Goal: Task Accomplishment & Management: Complete application form

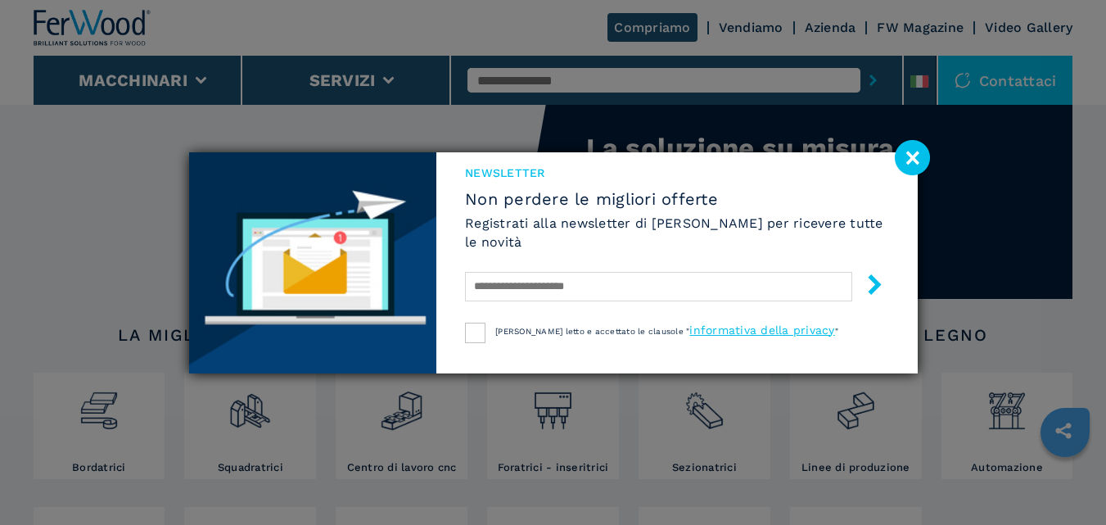
click at [907, 159] on image at bounding box center [912, 157] width 35 height 35
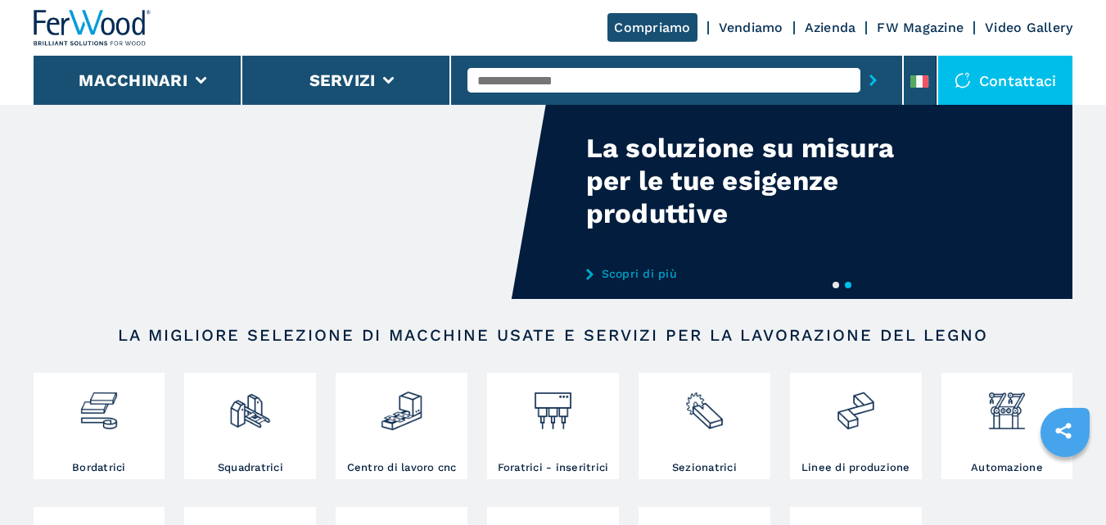
click at [829, 30] on link "Azienda" at bounding box center [830, 28] width 52 height 16
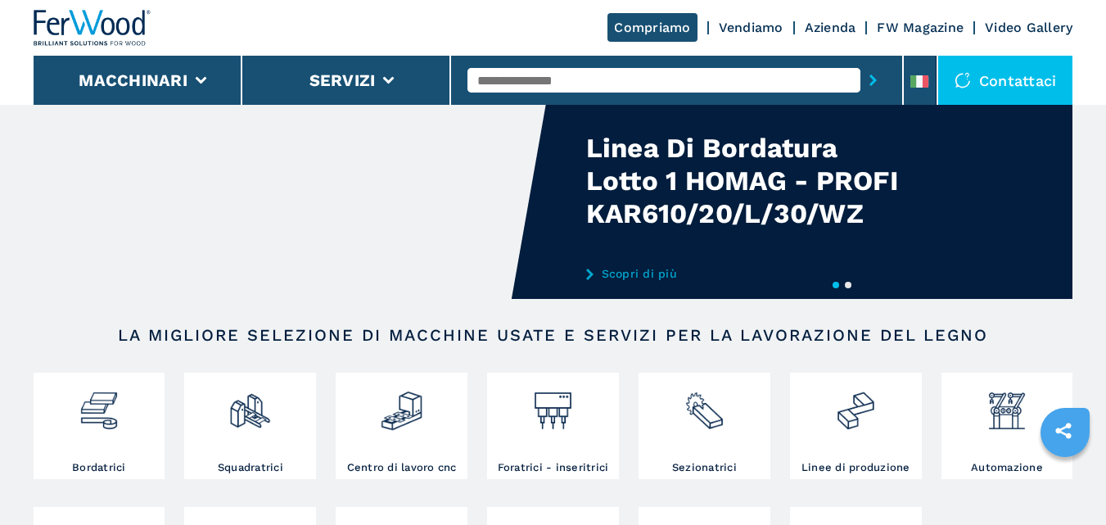
click at [1025, 72] on div "Contattaci" at bounding box center [1005, 80] width 135 height 49
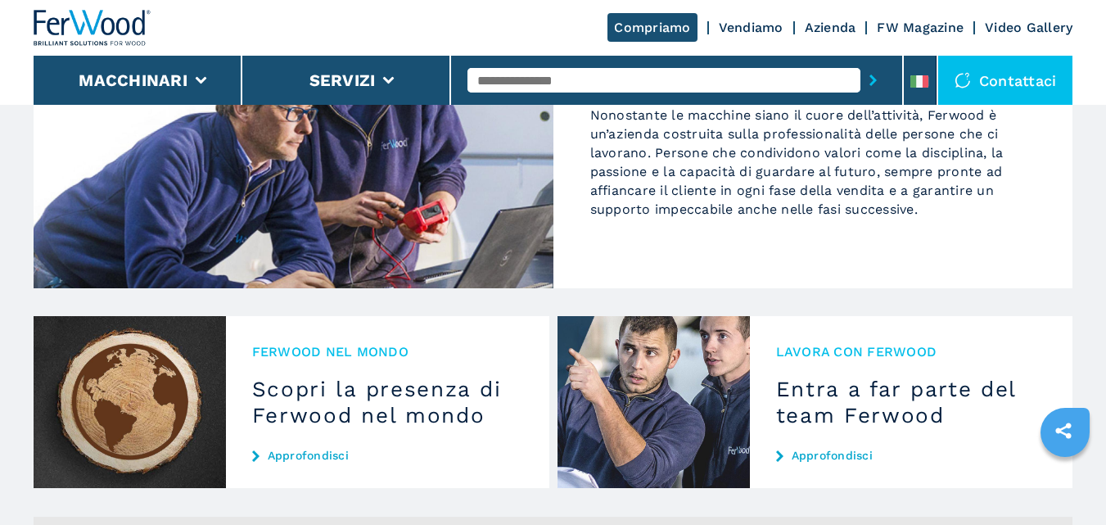
scroll to position [1500, 0]
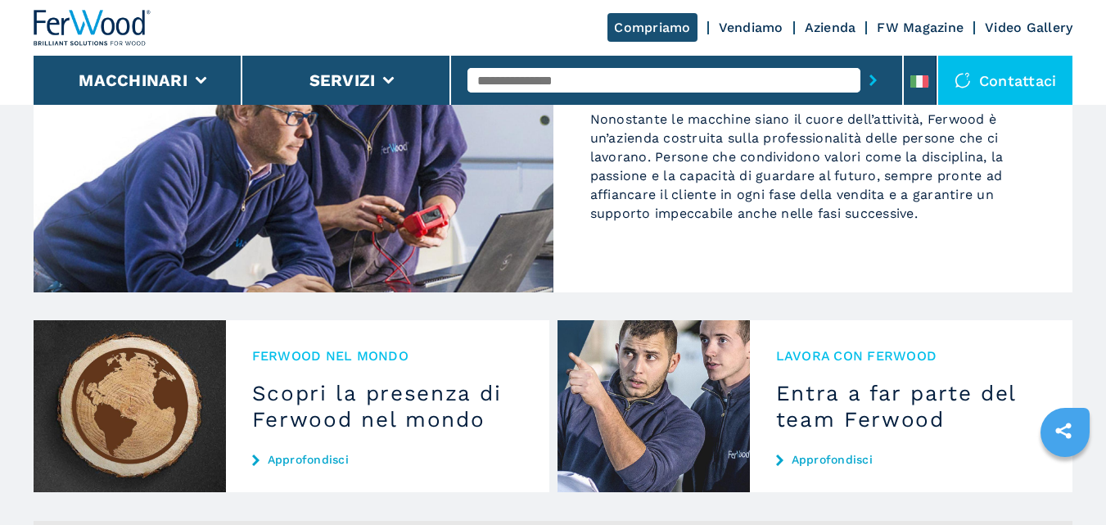
click at [856, 380] on h3 "Entra a far parte del team Ferwood" at bounding box center [911, 406] width 271 height 52
click at [849, 399] on h3 "Entra a far parte del team Ferwood" at bounding box center [911, 406] width 271 height 52
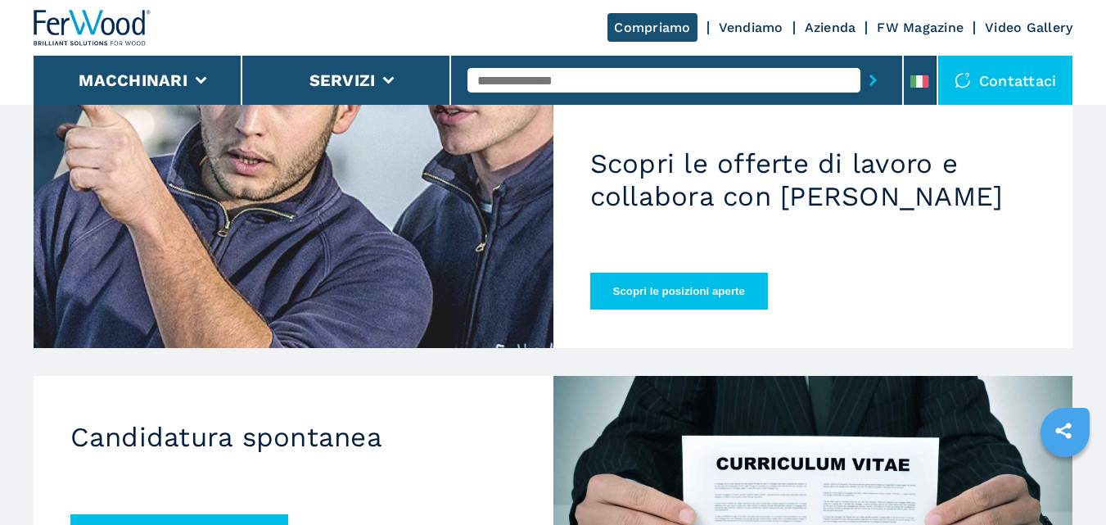
scroll to position [328, 0]
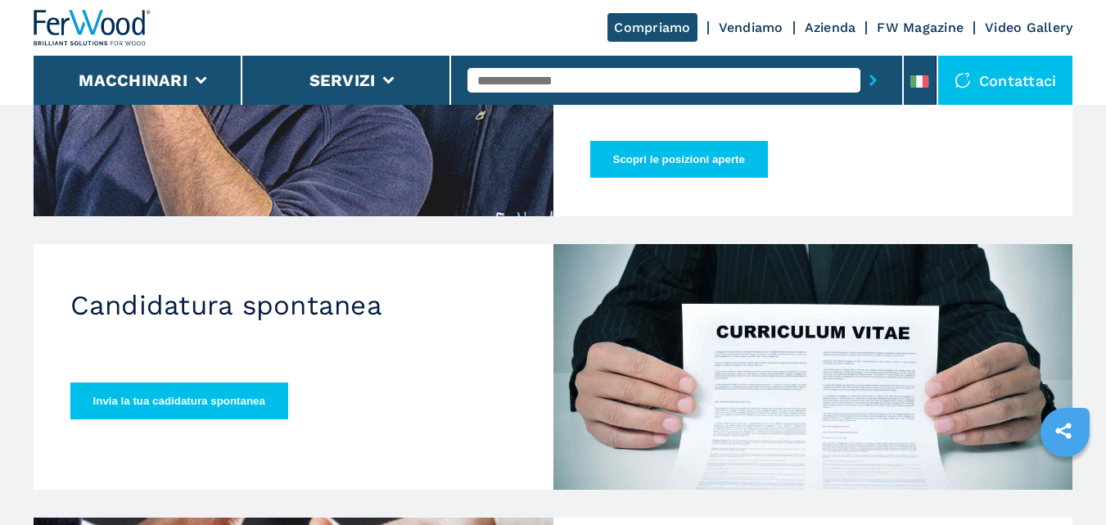
click at [679, 141] on button "Scopri le posizioni aperte" at bounding box center [679, 159] width 178 height 37
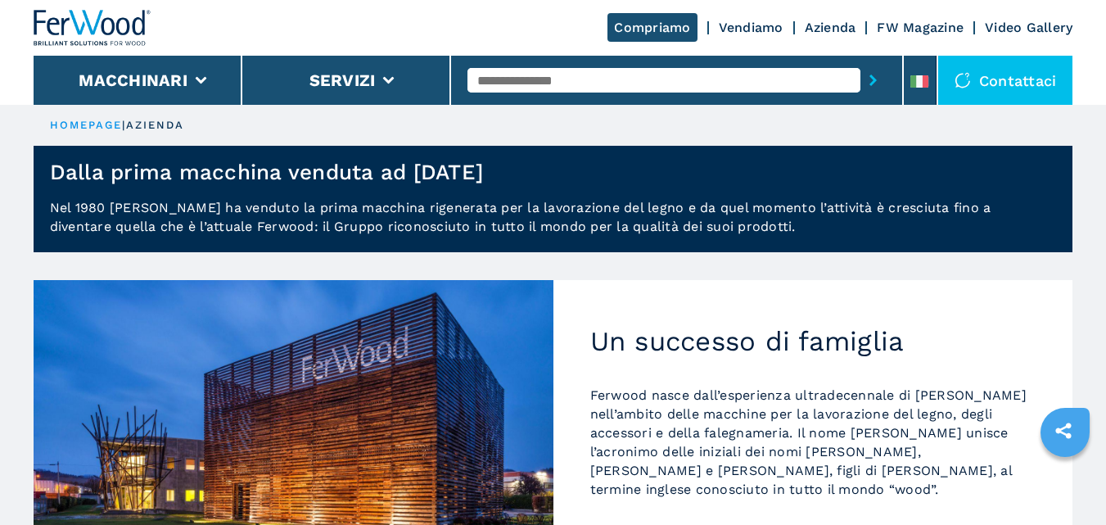
click at [1024, 73] on div "Contattaci" at bounding box center [1005, 80] width 135 height 49
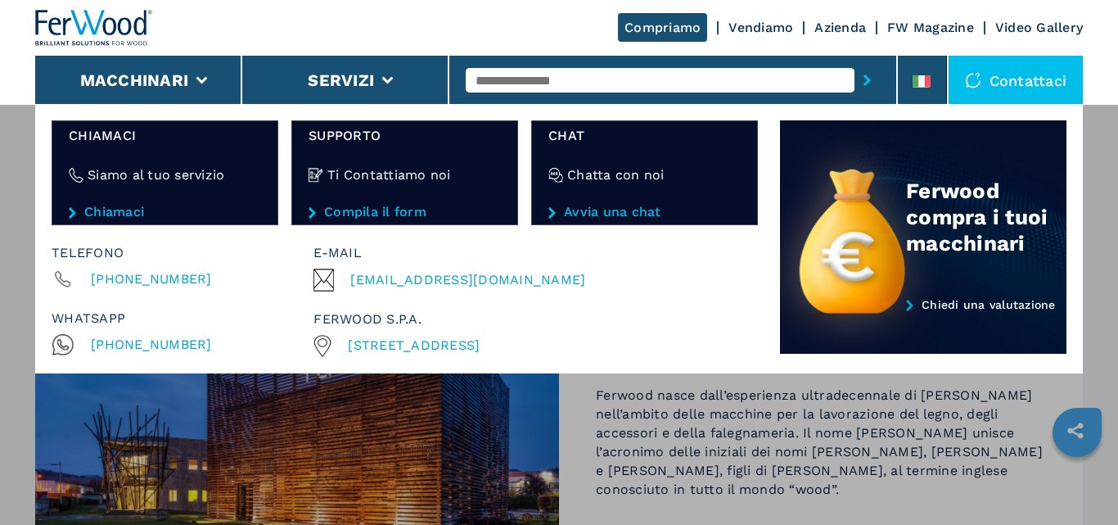
click at [829, 22] on link "Azienda" at bounding box center [840, 28] width 52 height 16
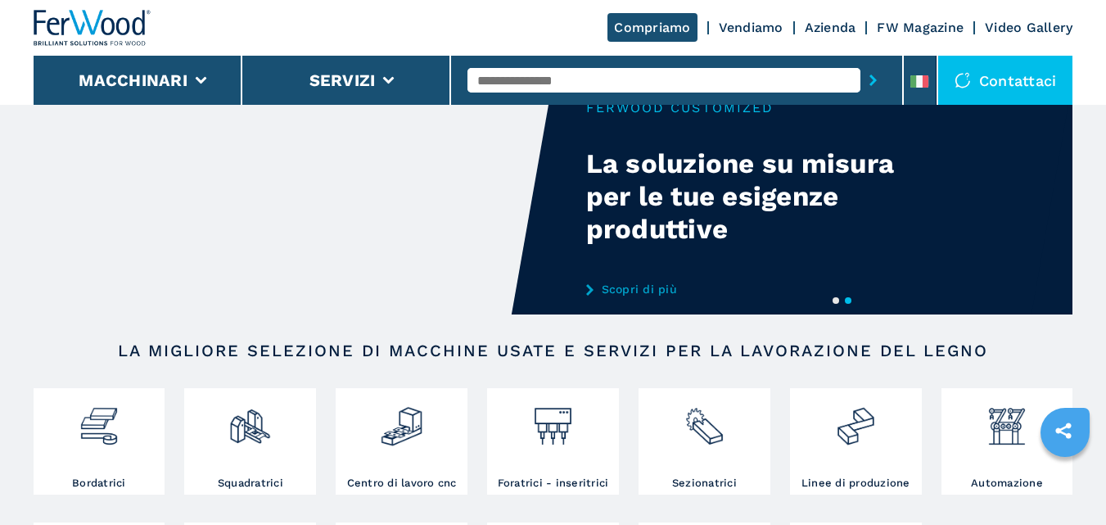
scroll to position [22, 0]
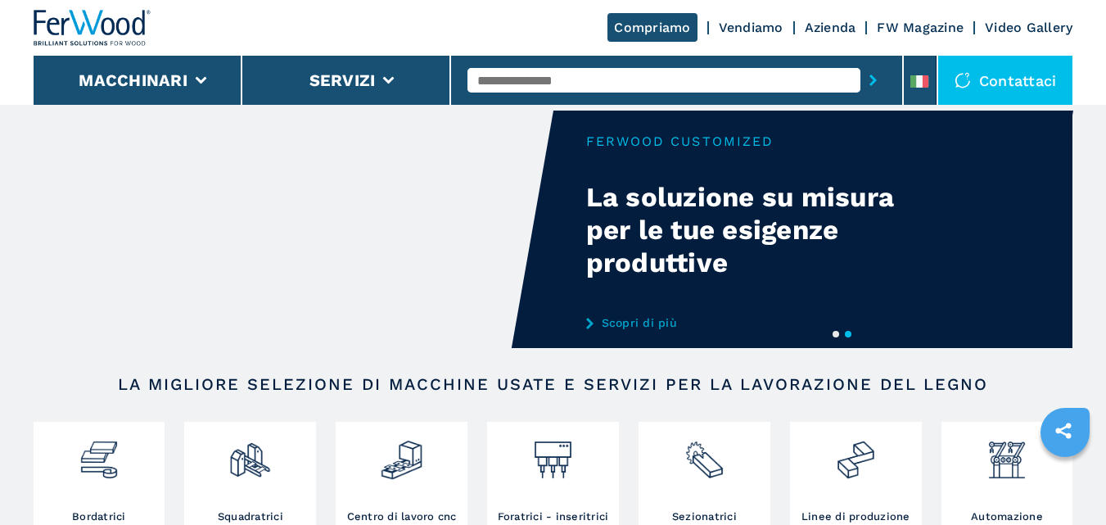
click at [831, 23] on link "Azienda" at bounding box center [830, 28] width 52 height 16
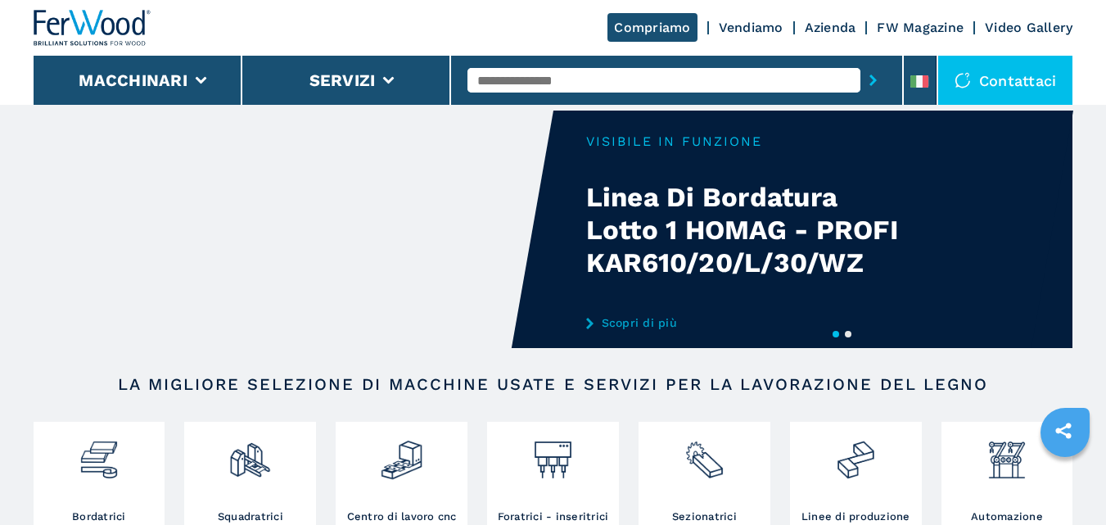
click at [831, 23] on link "Azienda" at bounding box center [830, 28] width 52 height 16
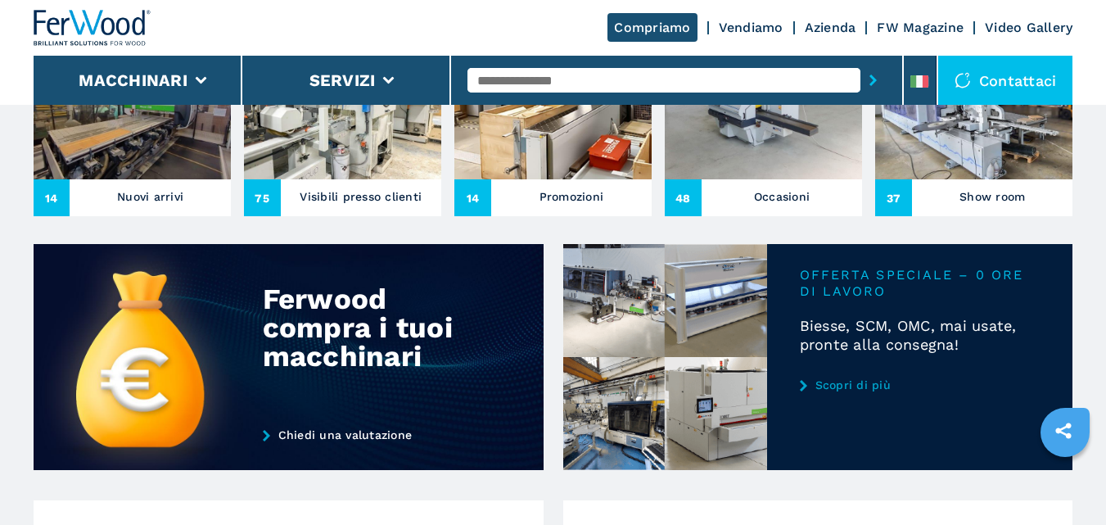
scroll to position [682, 0]
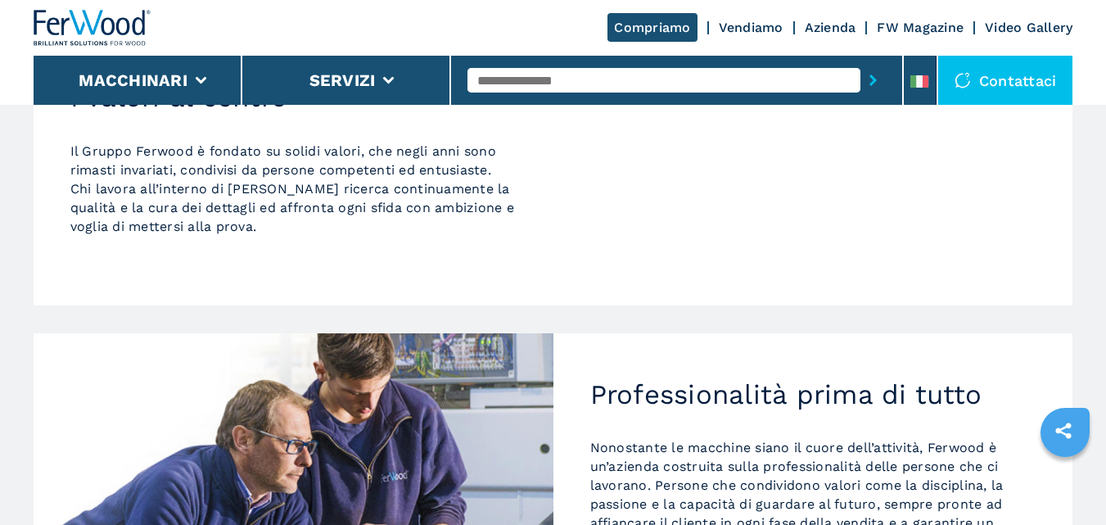
scroll to position [1275, 0]
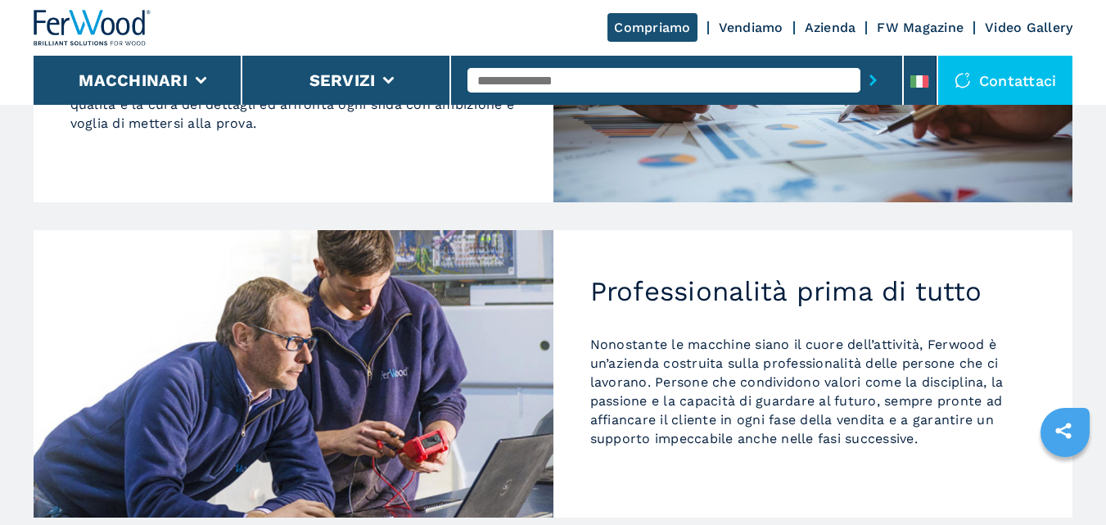
drag, startPoint x: 1098, startPoint y: 322, endPoint x: 1112, endPoint y: 325, distance: 14.3
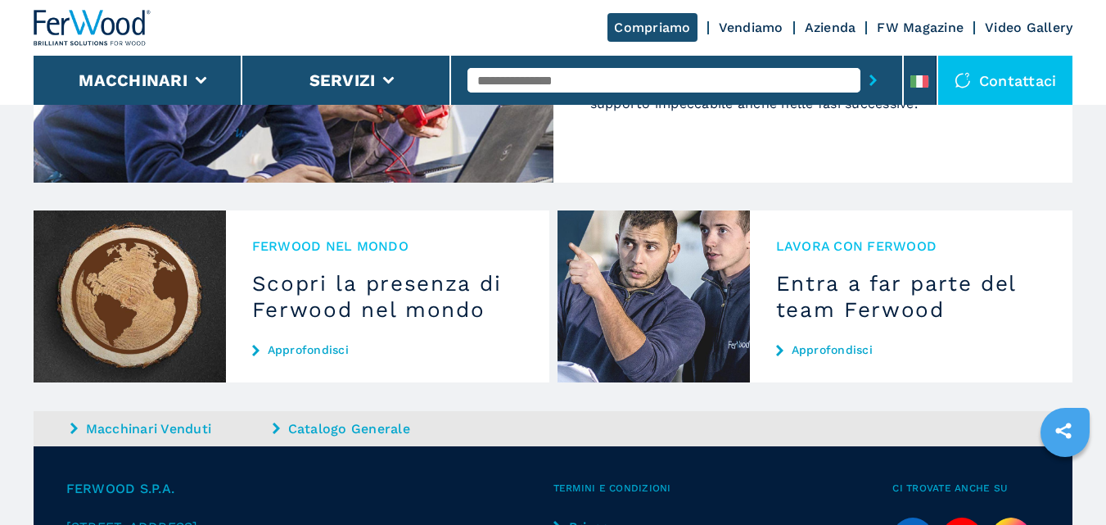
scroll to position [1605, 0]
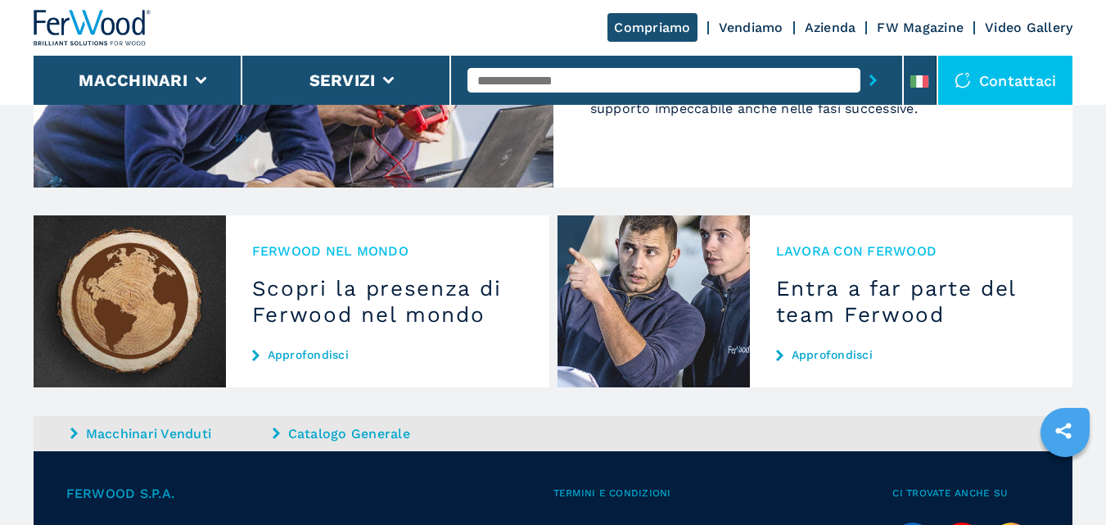
click at [824, 276] on h3 "Entra a far parte del team Ferwood" at bounding box center [911, 301] width 271 height 52
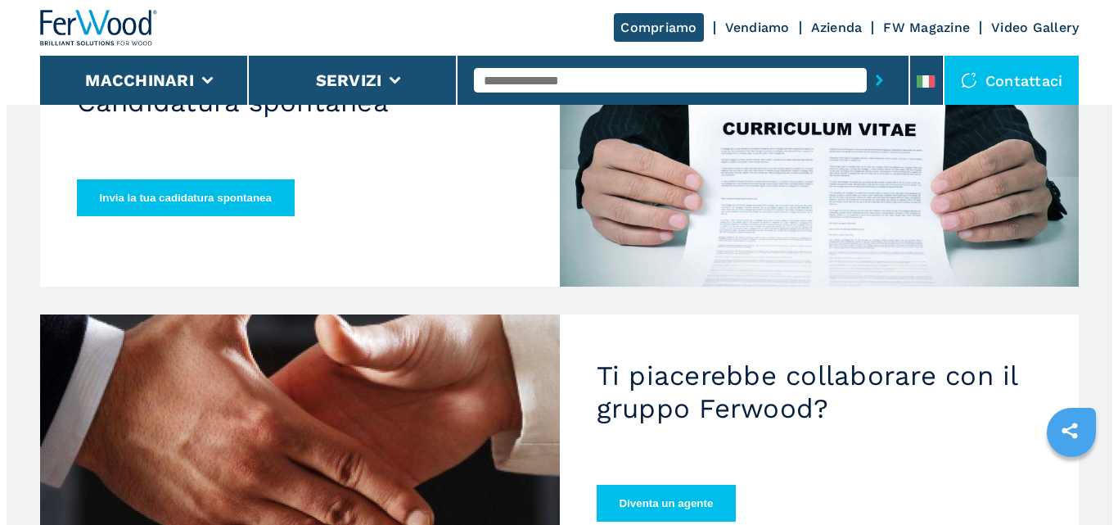
scroll to position [515, 0]
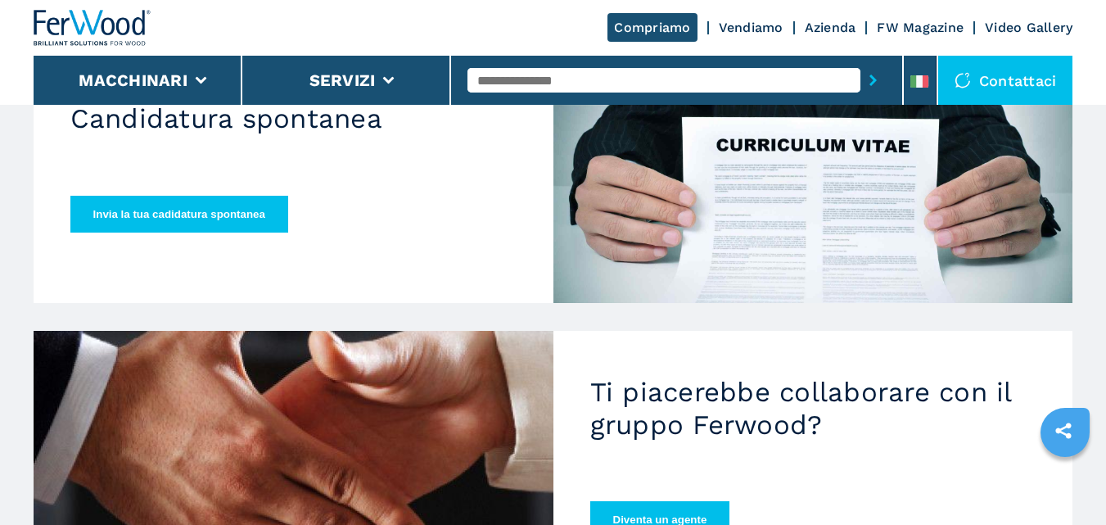
click at [219, 196] on button "Invia la tua cadidatura spontanea" at bounding box center [179, 214] width 218 height 37
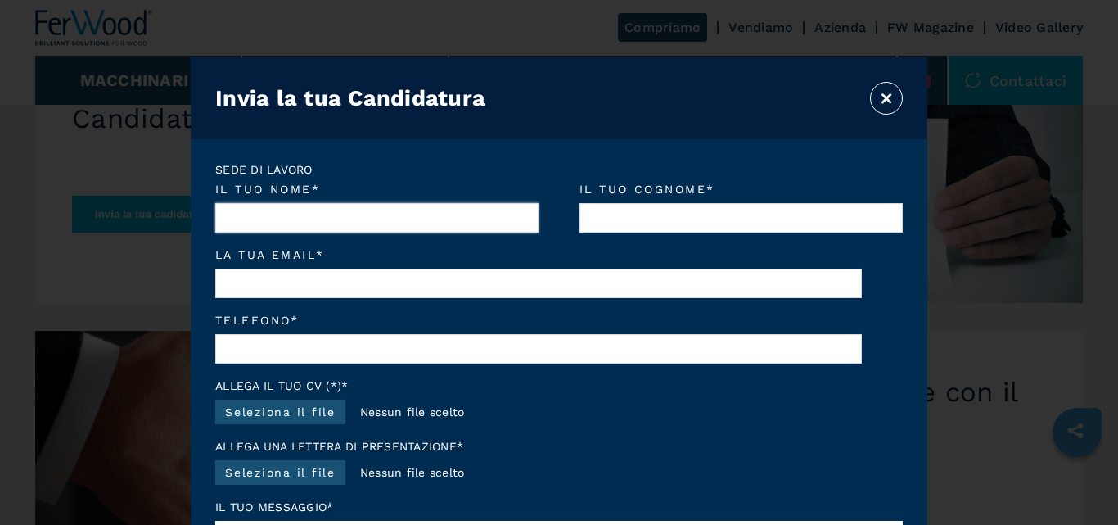
click at [255, 214] on input "Il tuo nome *" at bounding box center [376, 217] width 323 height 29
type input "*"
type input "********"
click at [614, 212] on input "Il tuo cognome *" at bounding box center [740, 217] width 323 height 29
type input "**********"
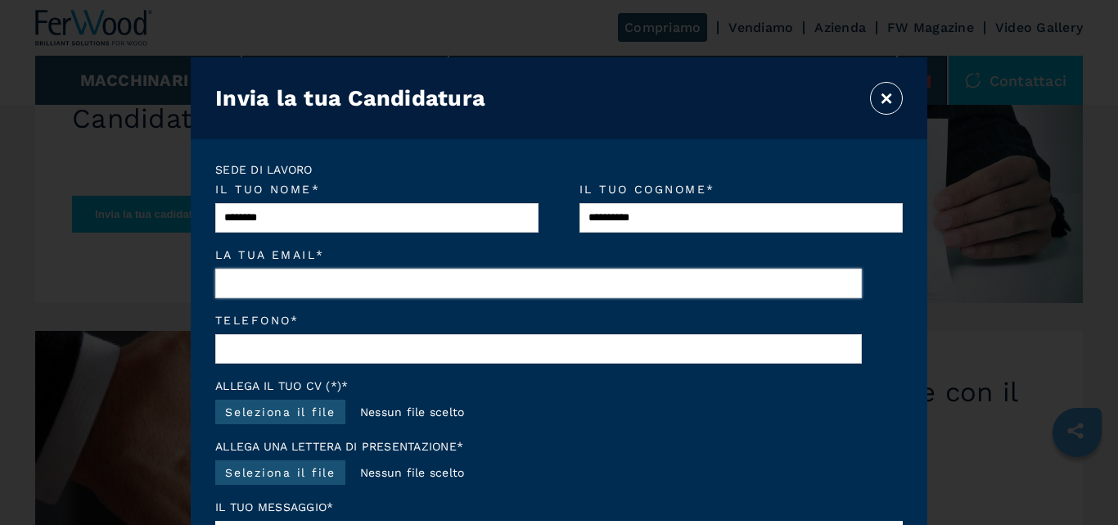
click at [417, 286] on input "La tua email *" at bounding box center [538, 282] width 647 height 29
type input "**********"
click at [347, 338] on input "Telefono *" at bounding box center [538, 348] width 647 height 29
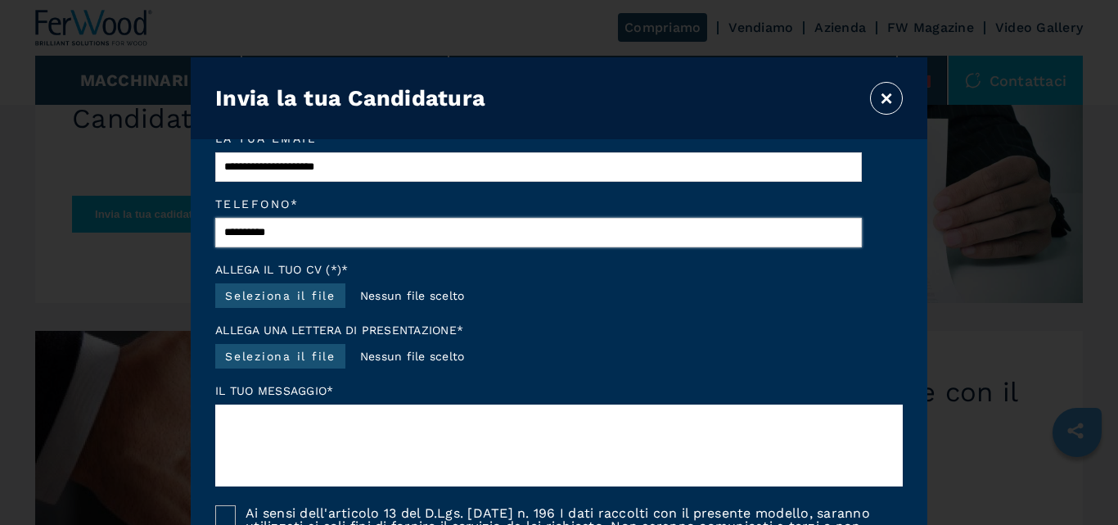
scroll to position [119, 0]
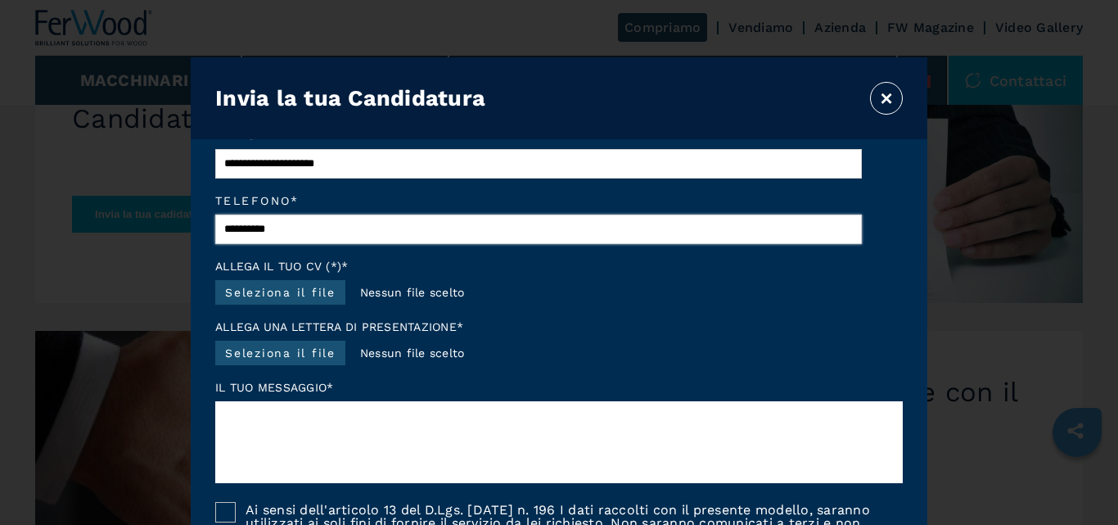
type input "**********"
click at [295, 291] on label "Seleziona il file" at bounding box center [280, 292] width 130 height 25
click at [336, 291] on input "Seleziona il file" at bounding box center [345, 295] width 18 height 18
type input "**********"
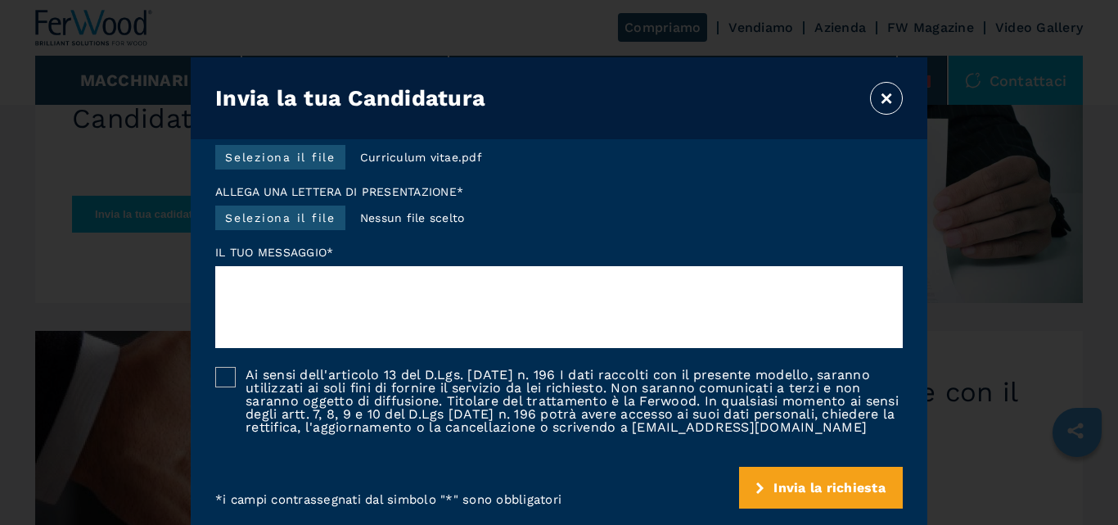
scroll to position [270, 0]
click at [210, 361] on form "**********" at bounding box center [559, 336] width 737 height 394
click at [228, 367] on div at bounding box center [225, 377] width 20 height 20
click at [775, 480] on span "Invia la richiesta" at bounding box center [829, 488] width 112 height 16
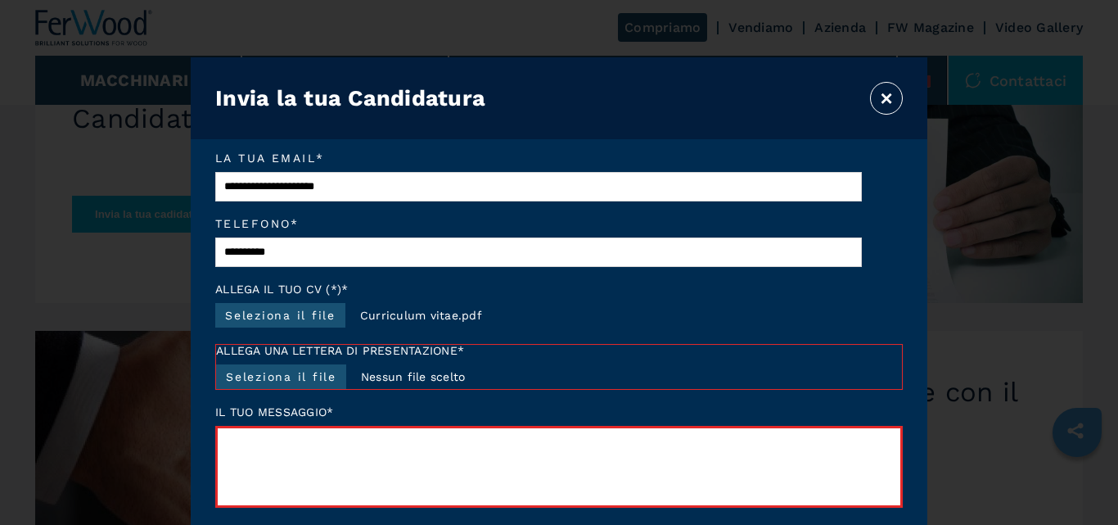
scroll to position [78, 0]
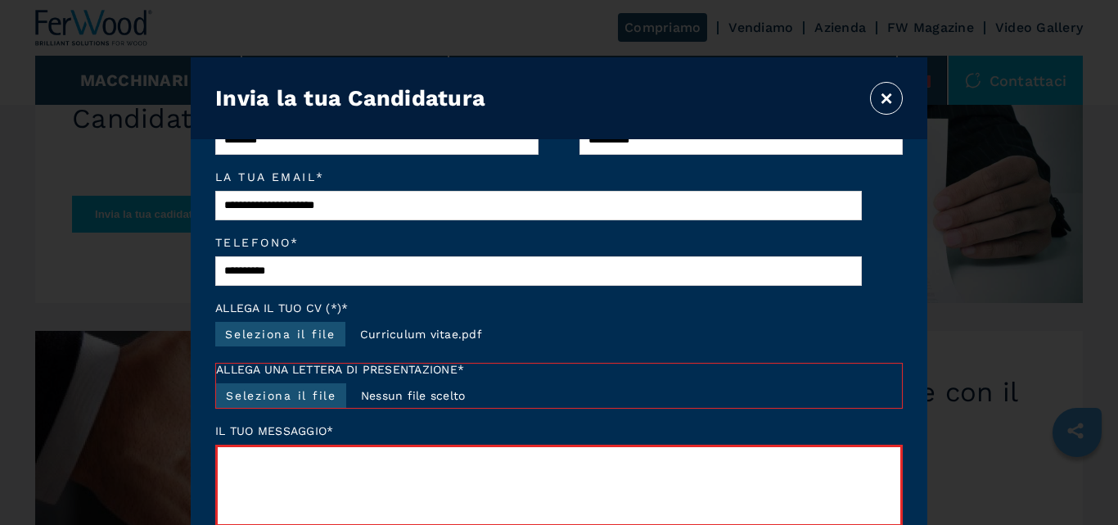
click at [319, 402] on label "Seleziona il file" at bounding box center [281, 395] width 130 height 25
click at [336, 402] on input "Seleziona il file" at bounding box center [345, 399] width 18 height 18
type input "**********"
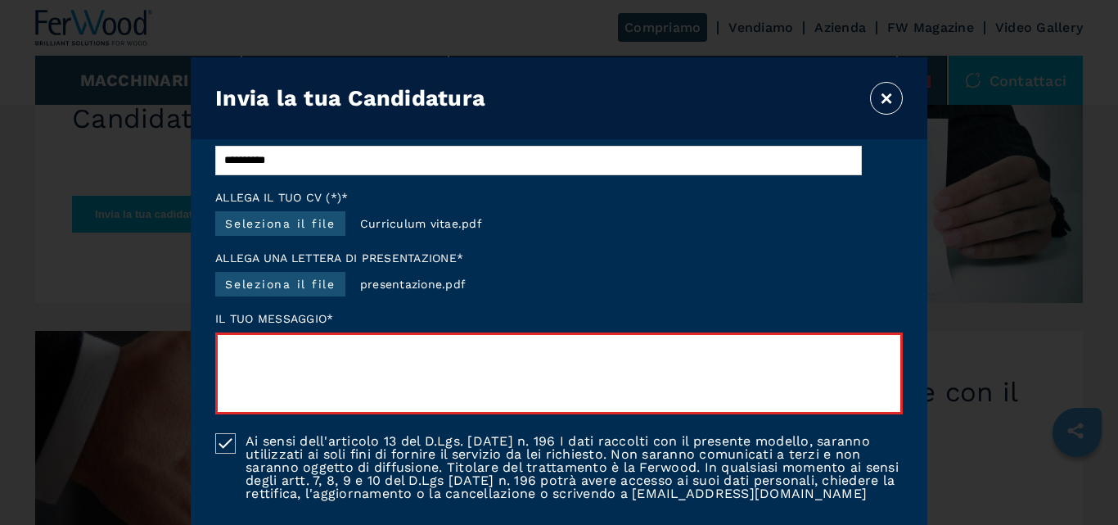
scroll to position [189, 0]
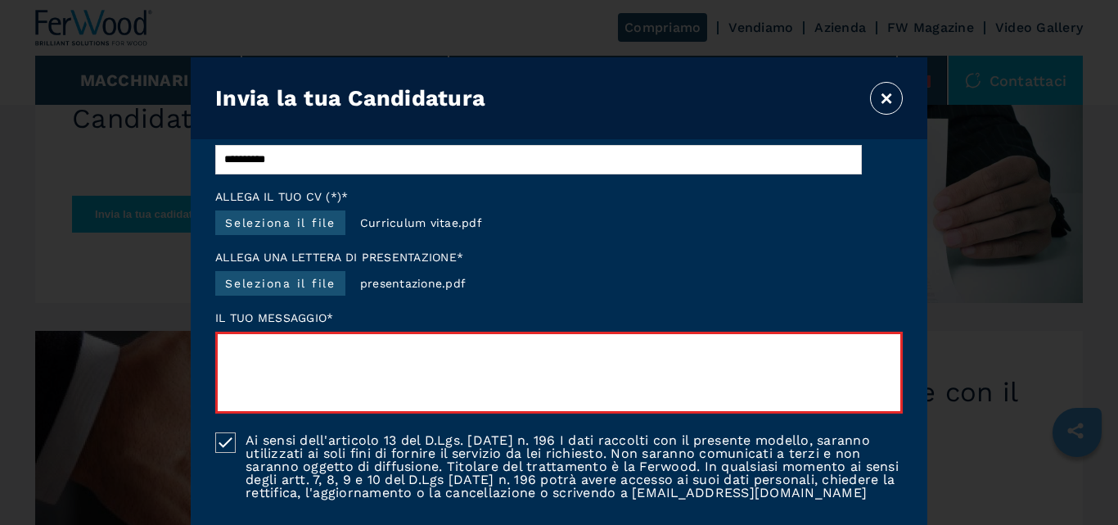
click at [403, 343] on textarea at bounding box center [558, 372] width 687 height 82
drag, startPoint x: 222, startPoint y: 357, endPoint x: 254, endPoint y: 379, distance: 38.8
click at [252, 379] on textarea at bounding box center [558, 372] width 687 height 82
drag, startPoint x: 217, startPoint y: 365, endPoint x: 204, endPoint y: 365, distance: 13.1
click at [201, 364] on form "**********" at bounding box center [559, 336] width 737 height 394
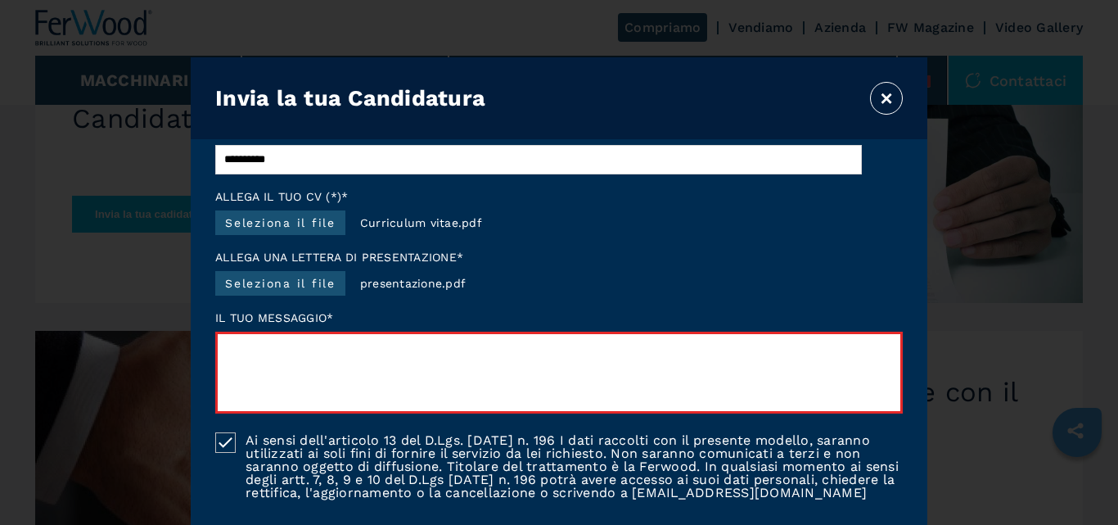
click at [280, 352] on textarea at bounding box center [558, 372] width 687 height 82
click at [245, 354] on textarea at bounding box center [558, 372] width 687 height 82
click at [242, 350] on textarea at bounding box center [558, 372] width 687 height 82
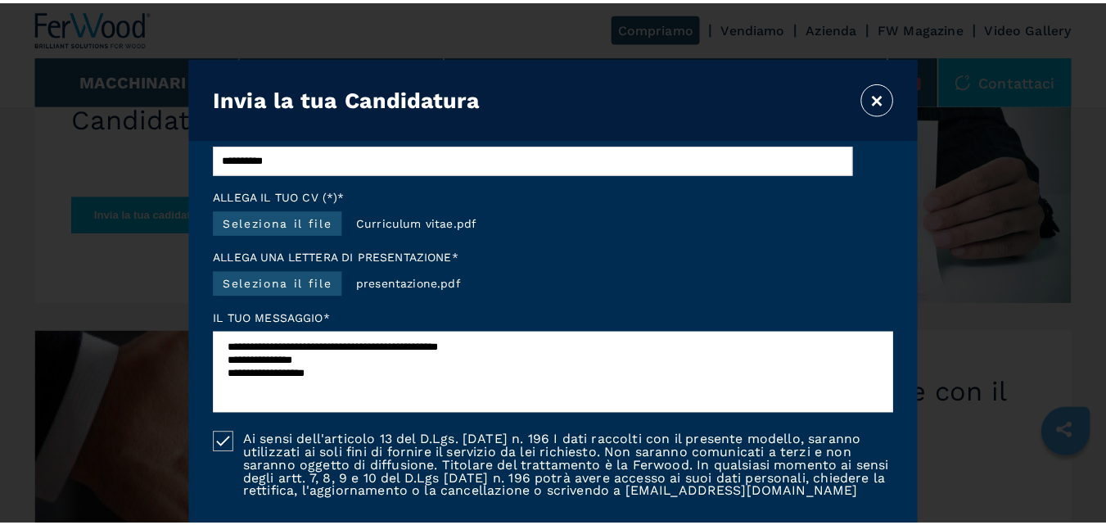
scroll to position [270, 0]
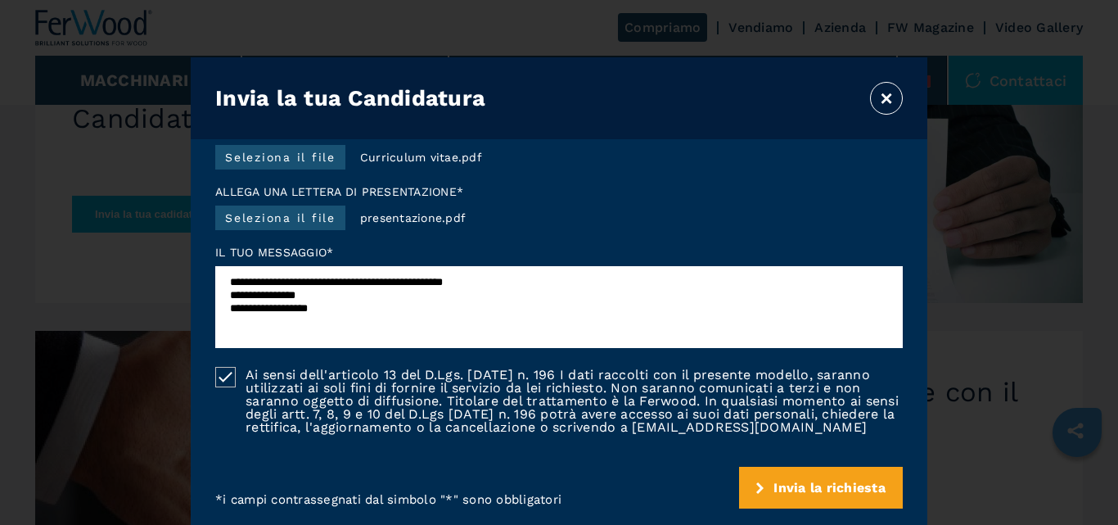
type textarea "**********"
click at [829, 488] on span "Invia la richiesta" at bounding box center [829, 488] width 112 height 16
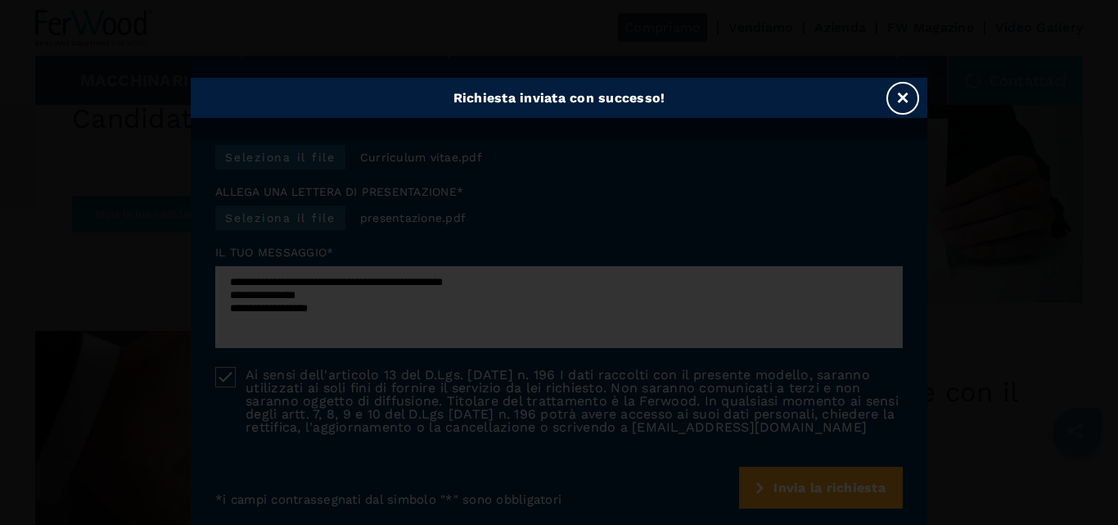
click at [903, 101] on button "×" at bounding box center [902, 98] width 33 height 33
